Goal: Task Accomplishment & Management: Check status

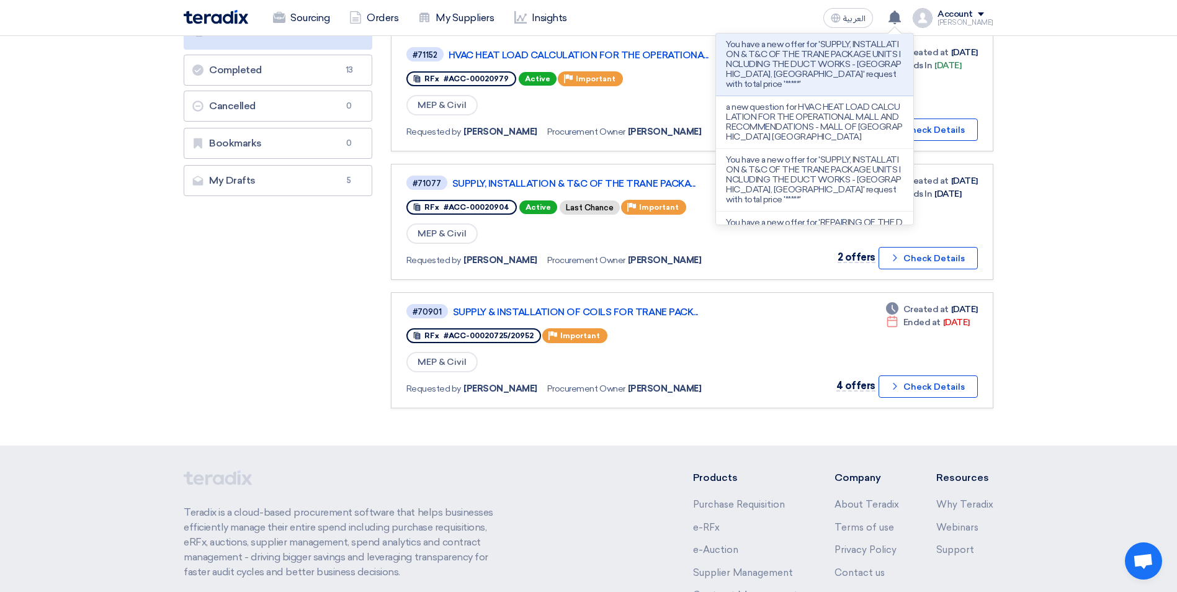
click at [1064, 375] on section "Purchase Requisitions Purchase Requisitions 0 Open Requests Open Requests 4 All…" at bounding box center [588, 148] width 1177 height 593
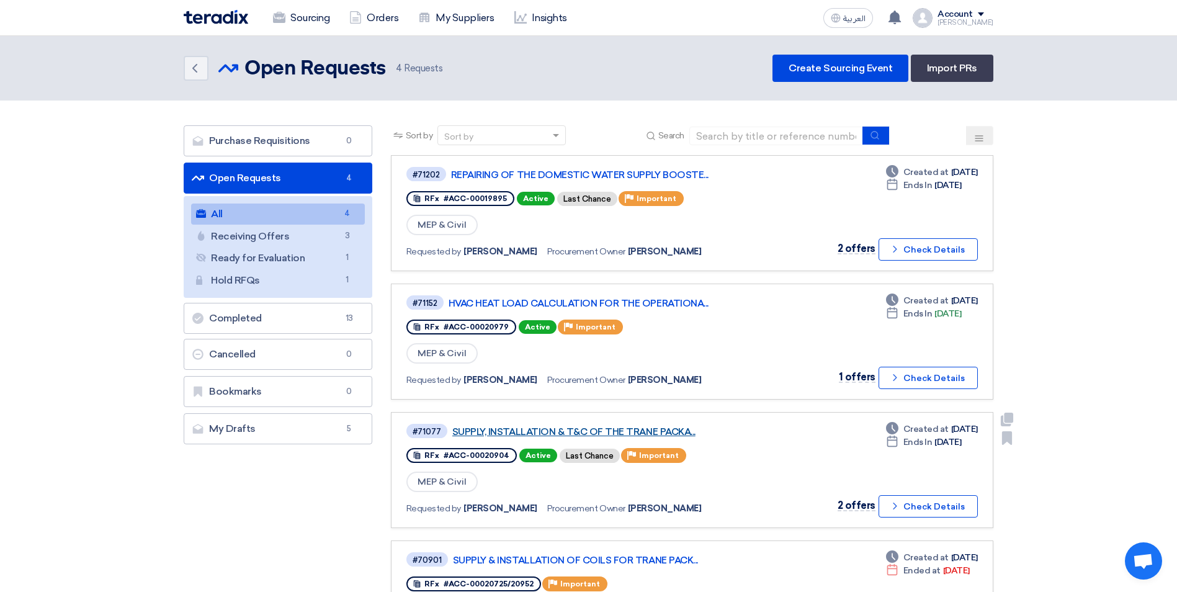
click at [655, 436] on link "SUPPLY, INSTALLATION & T&C OF THE TRANE PACKA..." at bounding box center [607, 431] width 310 height 11
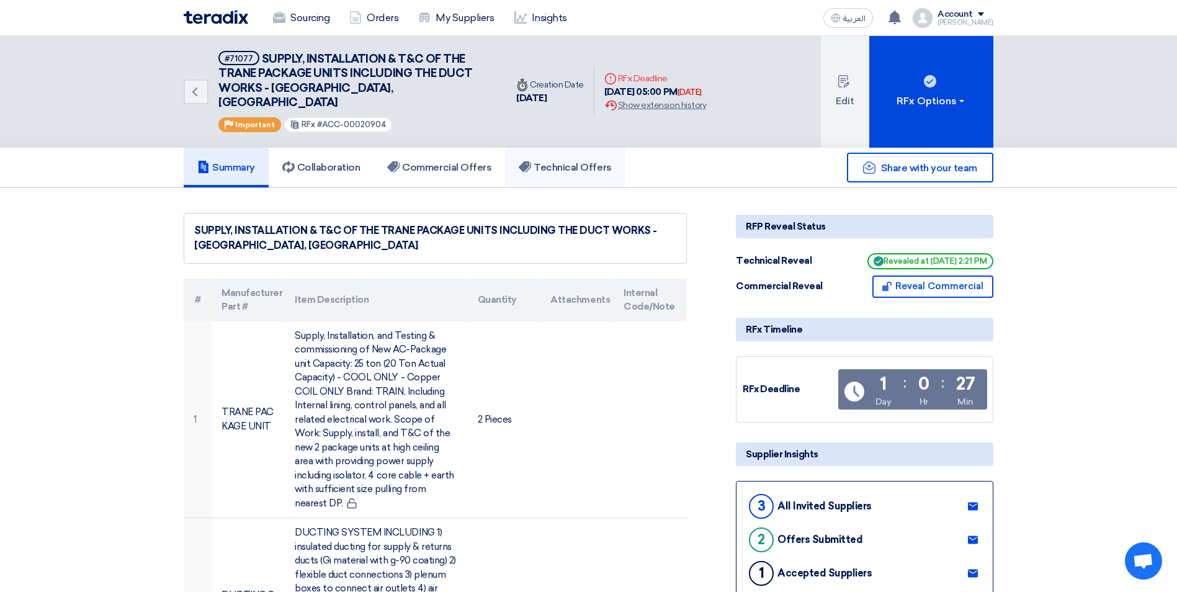
click at [568, 160] on link "Technical Offers" at bounding box center [565, 168] width 120 height 40
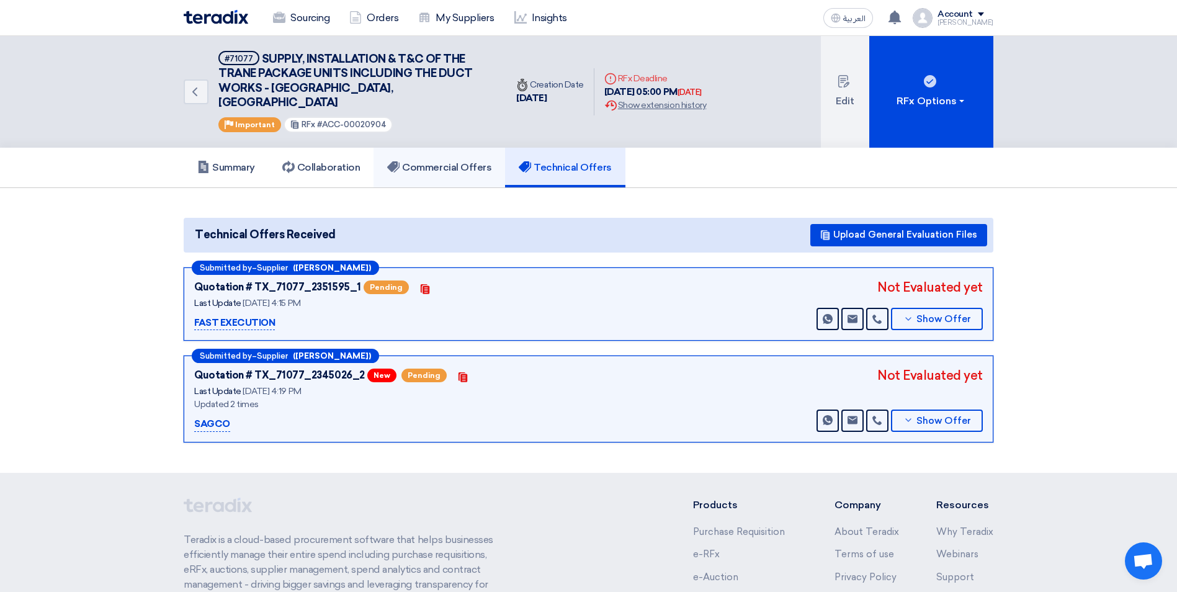
click at [468, 161] on link "Commercial Offers" at bounding box center [439, 168] width 132 height 40
